Goal: Transaction & Acquisition: Book appointment/travel/reservation

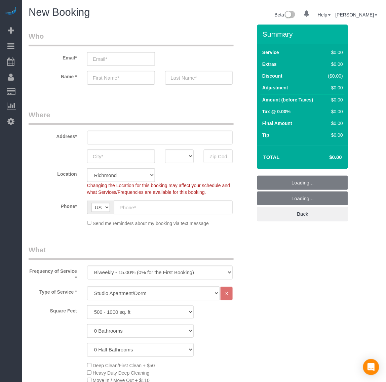
drag, startPoint x: 112, startPoint y: 272, endPoint x: 115, endPoint y: 278, distance: 6.6
click at [112, 272] on select "One Time Weekly - 20.00% (0% for the First Booking) Biweekly - 15.00% (0% for t…" at bounding box center [160, 273] width 146 height 14
select select "object:5786"
click at [87, 266] on select "One Time Weekly - 20.00% (0% for the First Booking) Biweekly - 15.00% (0% for t…" at bounding box center [160, 273] width 146 height 14
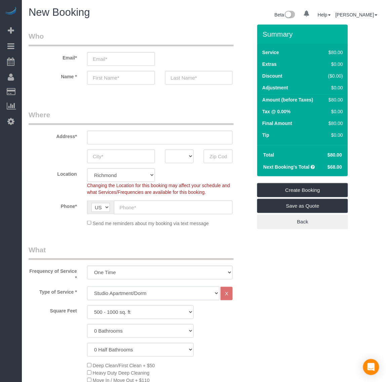
click at [118, 295] on select "Studio Apartment/Dorm One Bedroom Home Two Bedroom Home Three Bedroom Home Four…" at bounding box center [153, 294] width 133 height 14
select select "136"
click at [87, 287] on select "Studio Apartment/Dorm One Bedroom Home Two Bedroom Home Three Bedroom Home Four…" at bounding box center [153, 294] width 133 height 14
click at [146, 316] on select "500 - 1000 sq. ft [DATE] - [DATE] sq. ft [DATE] - [DATE] sq. ft [DATE] - 2500 s…" at bounding box center [140, 313] width 107 height 14
select select "1001"
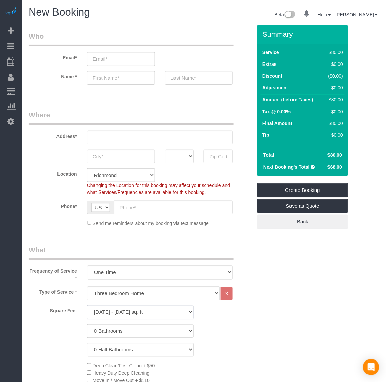
click at [87, 306] on select "500 - 1000 sq. ft [DATE] - [DATE] sq. ft [DATE] - [DATE] sq. ft [DATE] - 2500 s…" at bounding box center [140, 313] width 107 height 14
click at [118, 332] on select "0 Bathrooms 1 Bathroom 2 Bathrooms 3 Bathrooms 4 Bathrooms 5 Bathrooms 6 Bathro…" at bounding box center [140, 332] width 107 height 14
select select "2"
click at [87, 325] on select "0 Bathrooms 1 Bathroom 2 Bathrooms 3 Bathrooms 4 Bathrooms 5 Bathrooms 6 Bathro…" at bounding box center [140, 332] width 107 height 14
drag, startPoint x: 287, startPoint y: 318, endPoint x: 261, endPoint y: 318, distance: 25.9
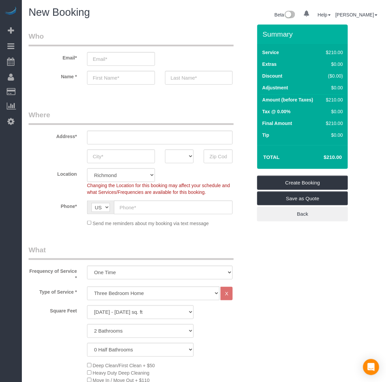
click at [254, 315] on div "Square Feet 500 - 1000 sq. ft [DATE] - [DATE] sq. ft [DATE] - [DATE] sq. ft [DA…" at bounding box center [141, 313] width 234 height 14
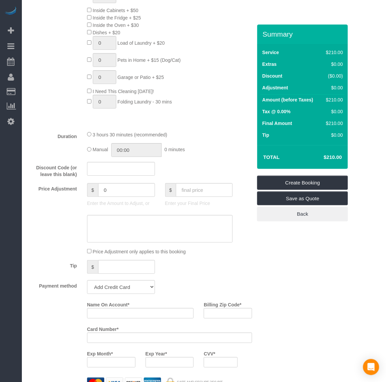
scroll to position [420, 0]
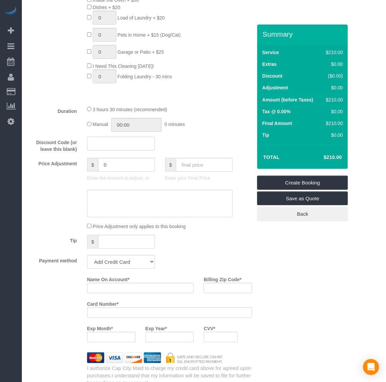
click at [123, 148] on input "text" at bounding box center [121, 144] width 68 height 14
type input "potatochip"
click at [308, 277] on div "Who Email* Name * Where Address* AK AL AR AZ CA CO CT DC DE [GEOGRAPHIC_DATA] […" at bounding box center [204, 248] width 351 height 1289
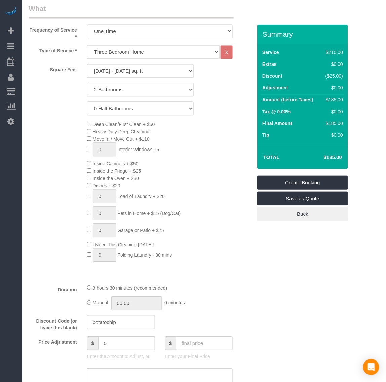
scroll to position [210, 0]
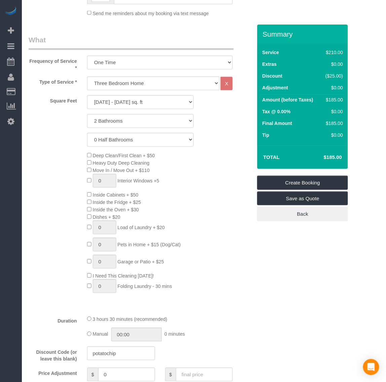
click at [36, 219] on div "Deep Clean/First Clean + $50 Heavy Duty Deep Cleaning Move In / Move Out + $110…" at bounding box center [141, 224] width 234 height 145
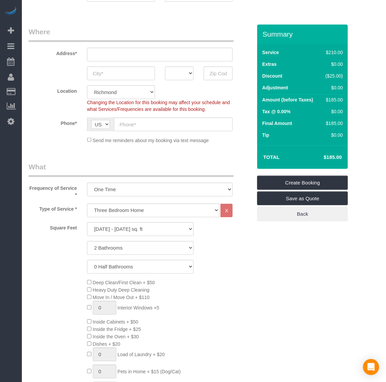
scroll to position [0, 0]
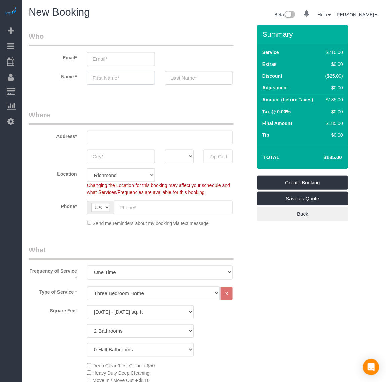
click at [106, 76] on input "text" at bounding box center [121, 78] width 68 height 14
paste input "Ashish"
type input "Ashish"
drag, startPoint x: 142, startPoint y: 99, endPoint x: 181, endPoint y: 91, distance: 39.7
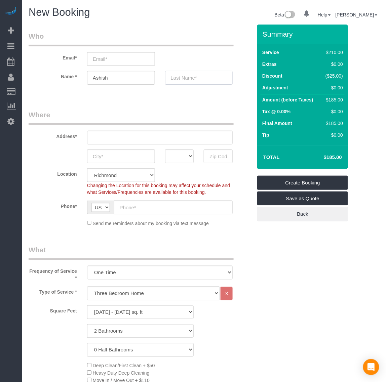
click at [185, 80] on input "text" at bounding box center [199, 78] width 68 height 14
paste input "Patil"
type input "Patil"
click at [99, 55] on input "email" at bounding box center [121, 59] width 68 height 14
paste input "[EMAIL_ADDRESS][DOMAIN_NAME]"
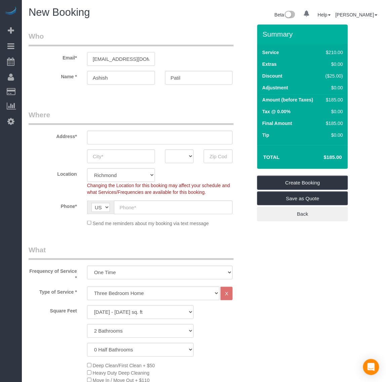
scroll to position [0, 2]
click at [118, 58] on input "[EMAIL_ADDRESS][DOMAIN_NAME]" at bounding box center [121, 59] width 68 height 14
type input "[EMAIL_ADDRESS][DOMAIN_NAME]"
click at [181, 110] on legend "Where" at bounding box center [131, 117] width 205 height 15
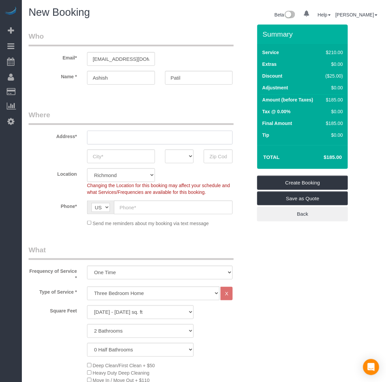
click at [116, 131] on input "text" at bounding box center [160, 138] width 146 height 14
paste input "[STREET_ADDRESS][PERSON_NAME]"
type input "[STREET_ADDRESS][PERSON_NAME]"
drag, startPoint x: 110, startPoint y: 156, endPoint x: 120, endPoint y: 158, distance: 9.7
click at [110, 156] on input "text" at bounding box center [121, 157] width 68 height 14
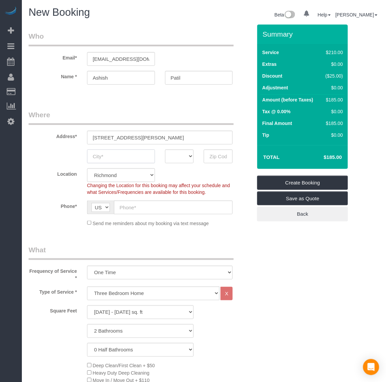
paste input "Austin"
type input "Austin"
click at [186, 156] on select "AK AL AR AZ CA CO CT DC DE [GEOGRAPHIC_DATA] [GEOGRAPHIC_DATA] HI IA ID IL IN K…" at bounding box center [179, 157] width 29 height 14
select select "[GEOGRAPHIC_DATA]"
click at [165, 150] on select "AK AL AR AZ CA CO CT DC DE [GEOGRAPHIC_DATA] [GEOGRAPHIC_DATA] HI IA ID IL IN K…" at bounding box center [179, 157] width 29 height 14
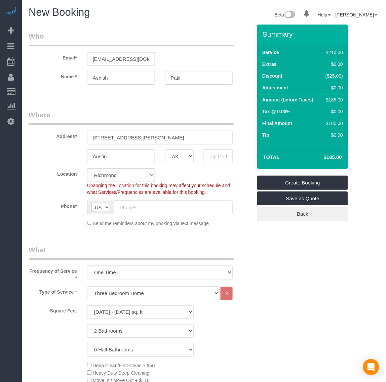
drag, startPoint x: 208, startPoint y: 155, endPoint x: 231, endPoint y: 162, distance: 23.5
click at [208, 155] on input "text" at bounding box center [218, 157] width 29 height 14
click at [217, 156] on input "text" at bounding box center [218, 157] width 29 height 14
paste input "78705"
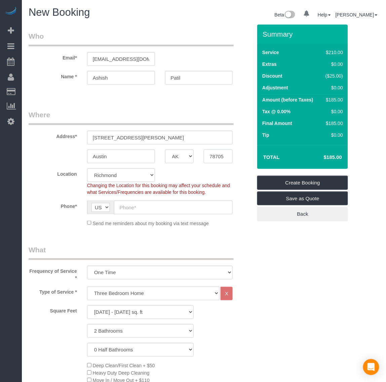
type input "78705"
click at [125, 209] on input "text" at bounding box center [173, 208] width 119 height 14
paste input "[PHONE_NUMBER]"
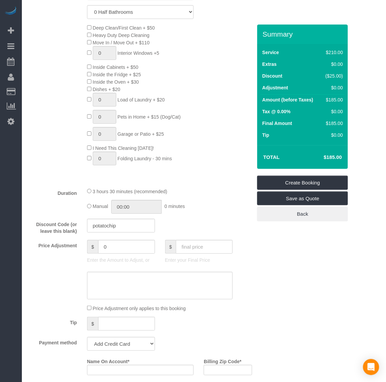
scroll to position [420, 0]
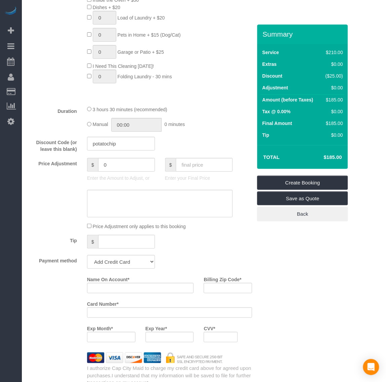
type input "[PHONE_NUMBER]"
click at [126, 263] on select "Add Credit Card Cash Check Paypal" at bounding box center [121, 262] width 68 height 14
select select "string:paypal"
click at [87, 255] on select "Add Credit Card Cash Check Paypal" at bounding box center [121, 262] width 68 height 14
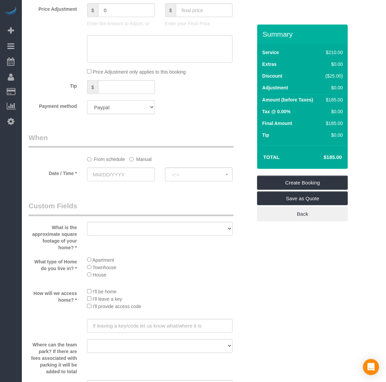
scroll to position [588, 0]
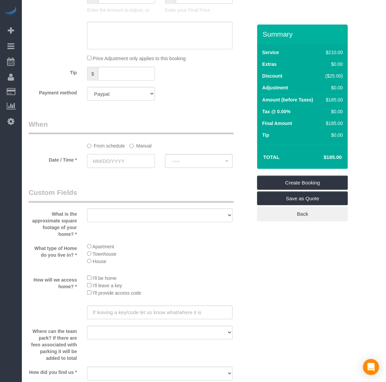
click at [113, 164] on input "text" at bounding box center [121, 161] width 68 height 14
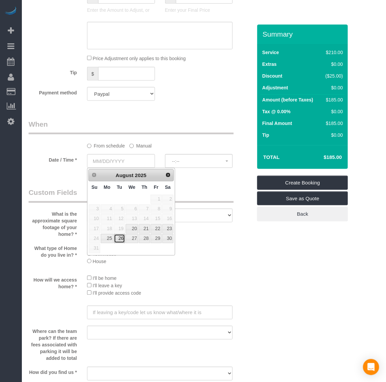
click at [122, 241] on link "26" at bounding box center [119, 238] width 11 height 9
type input "[DATE]"
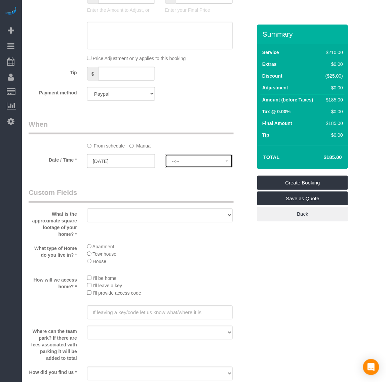
click at [210, 165] on button "--:--" at bounding box center [199, 161] width 68 height 14
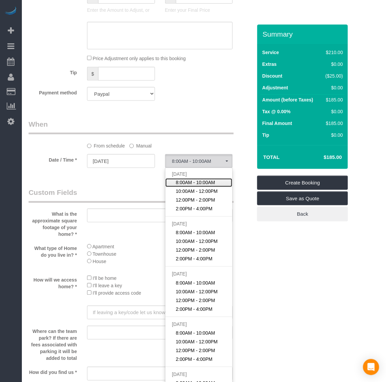
click at [207, 181] on span "8:00AM - 10:00AM" at bounding box center [195, 183] width 39 height 7
select select "spot35"
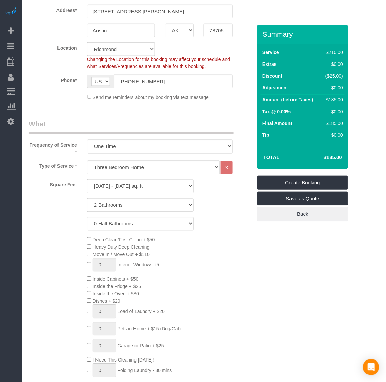
scroll to position [0, 0]
